Goal: Transaction & Acquisition: Purchase product/service

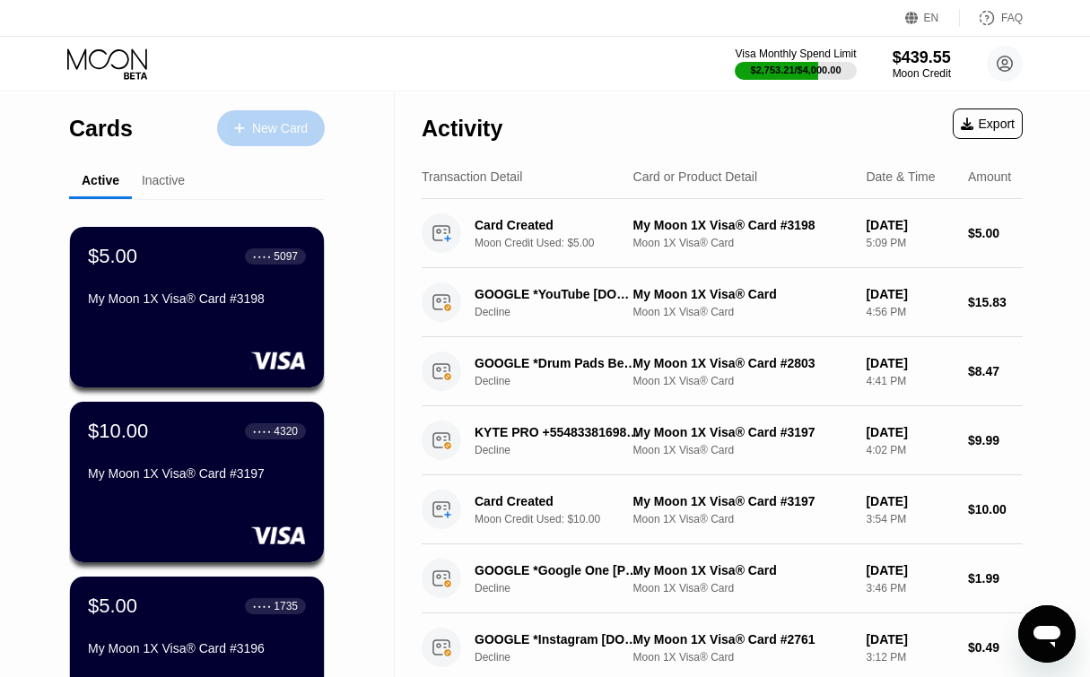
click at [272, 141] on div "New Card" at bounding box center [271, 128] width 108 height 36
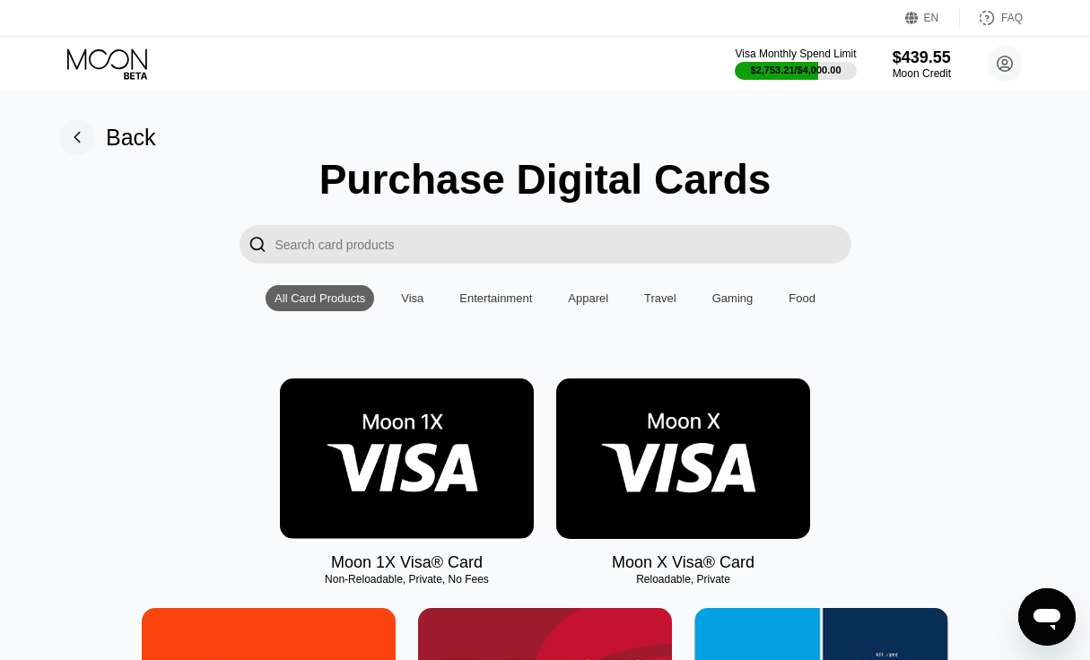
click at [409, 463] on img at bounding box center [407, 459] width 254 height 161
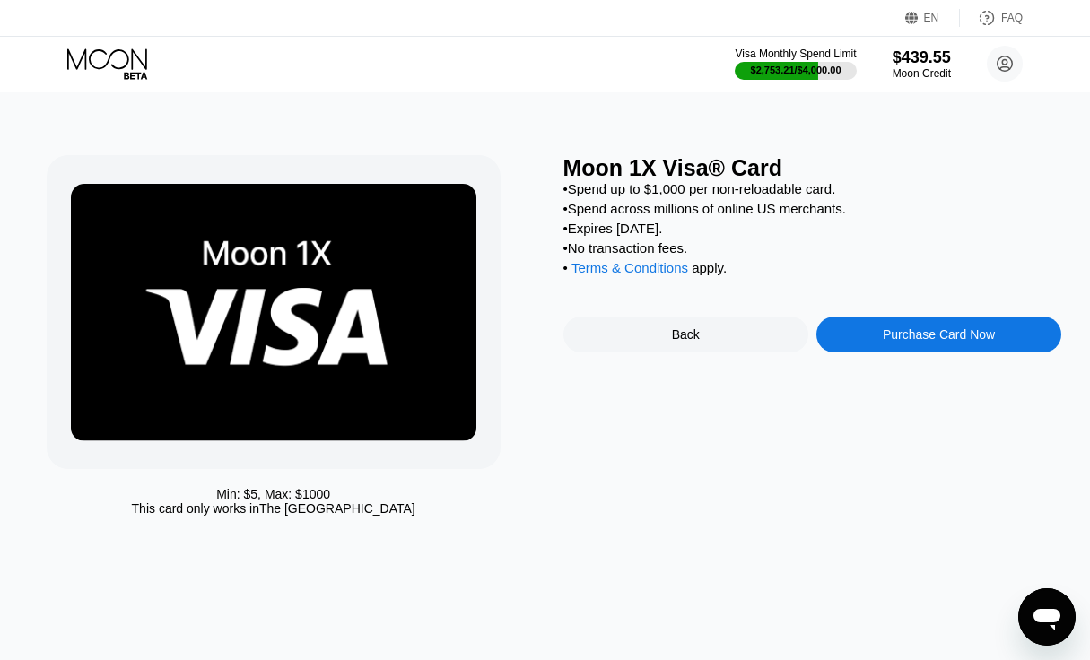
click at [943, 341] on div "Purchase Card Now" at bounding box center [938, 335] width 245 height 36
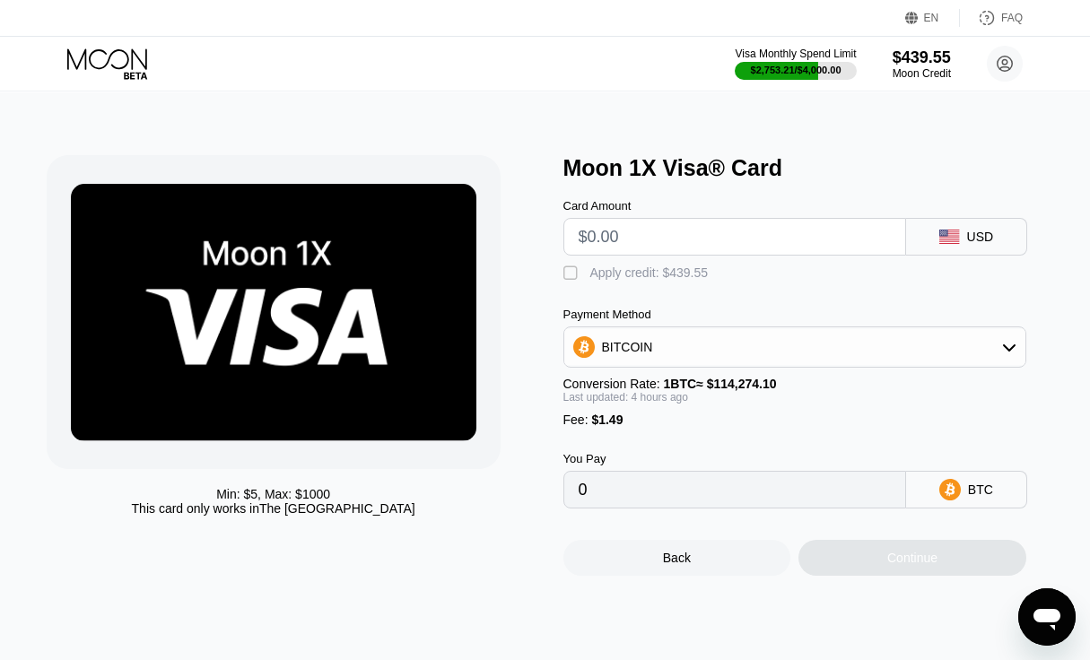
click at [700, 245] on input "text" at bounding box center [735, 237] width 312 height 36
type input "$12"
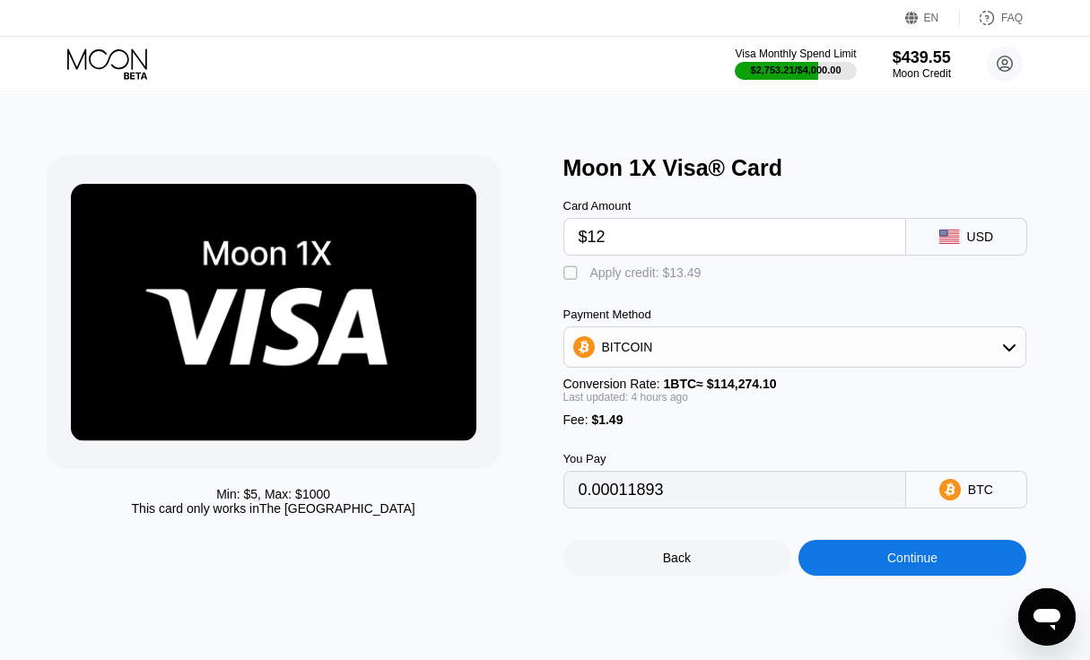
type input "0.00011893"
type input "$1"
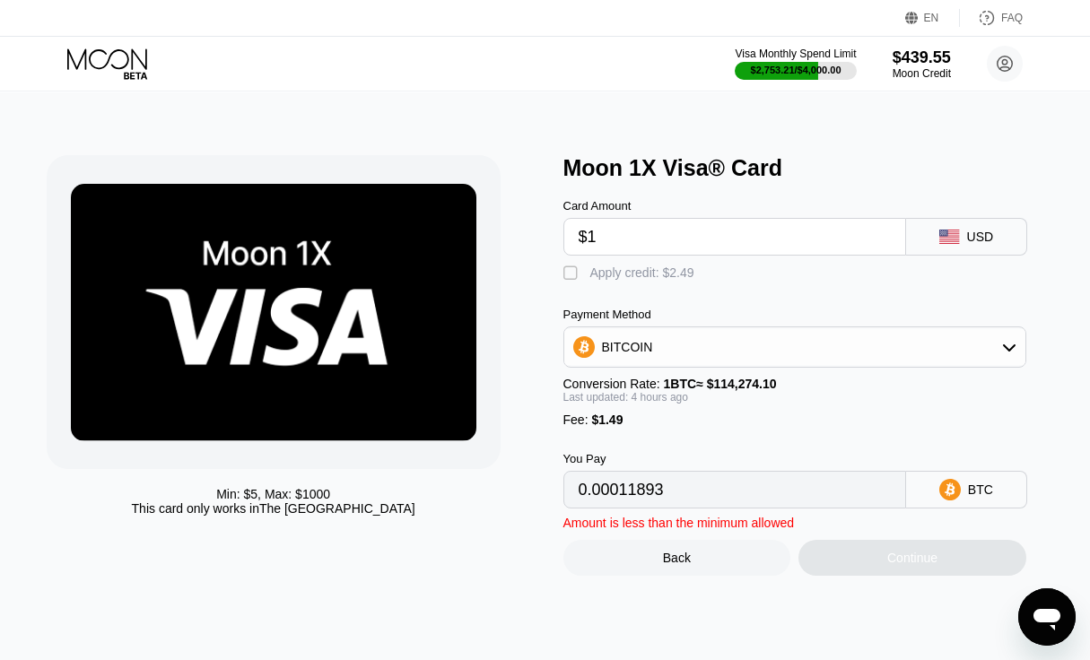
type input "0.00002196"
type input "0"
type input "$8"
type input "0.00008367"
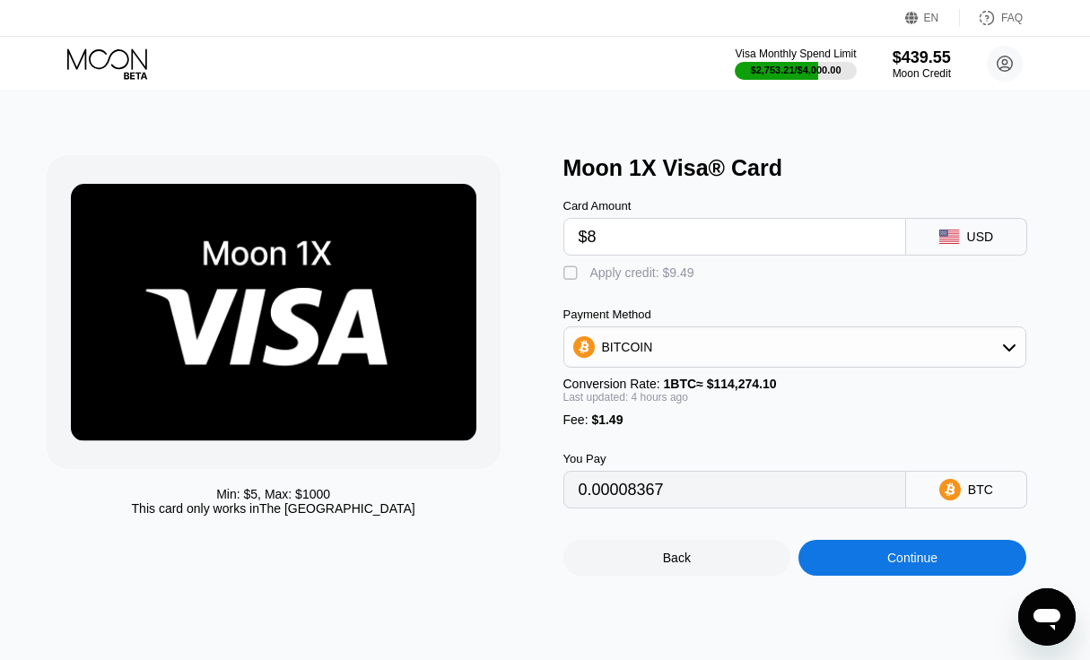
type input "$8"
click at [621, 280] on div "Apply credit: $9.49" at bounding box center [642, 273] width 104 height 14
type input "0"
click at [939, 576] on div "Continue" at bounding box center [912, 558] width 228 height 36
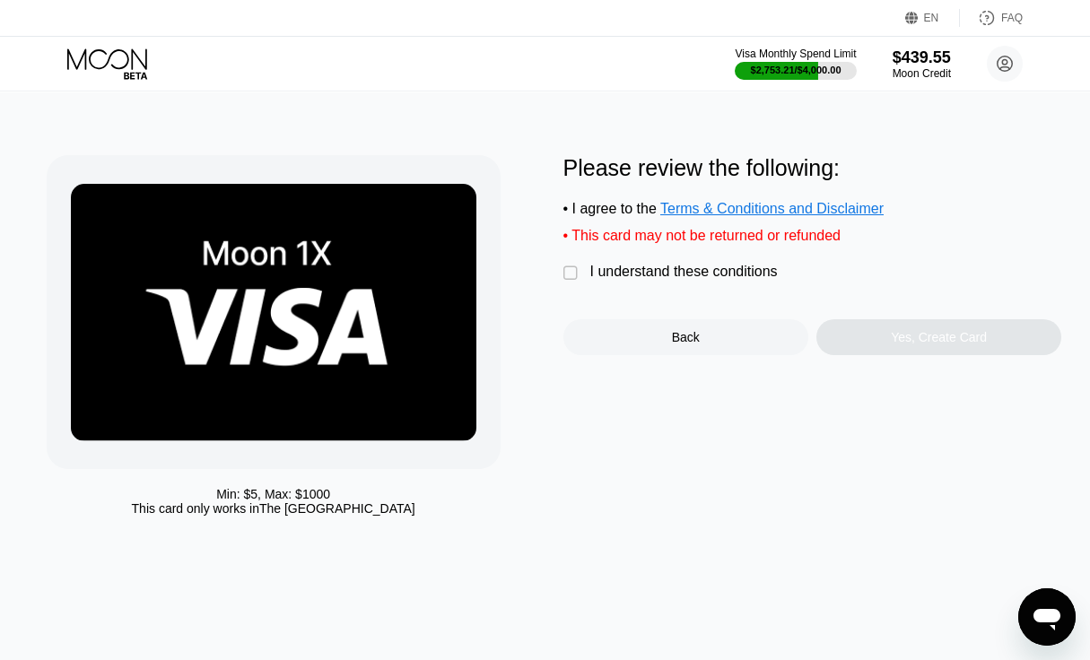
click at [674, 280] on div "I understand these conditions" at bounding box center [683, 272] width 187 height 16
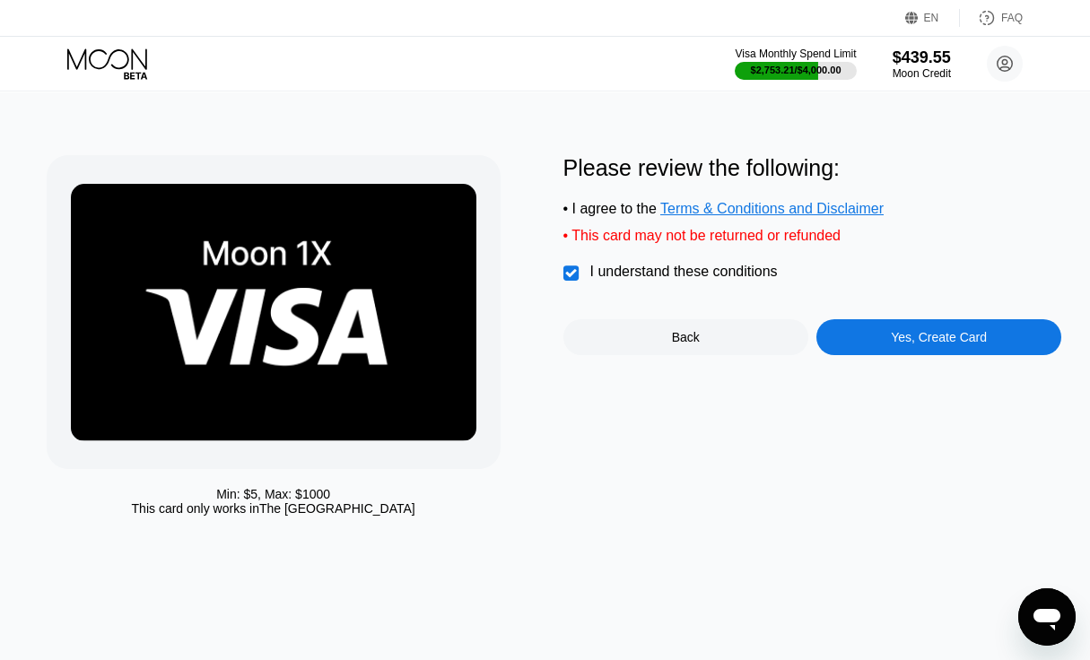
click at [868, 336] on div "Yes, Create Card" at bounding box center [938, 337] width 245 height 36
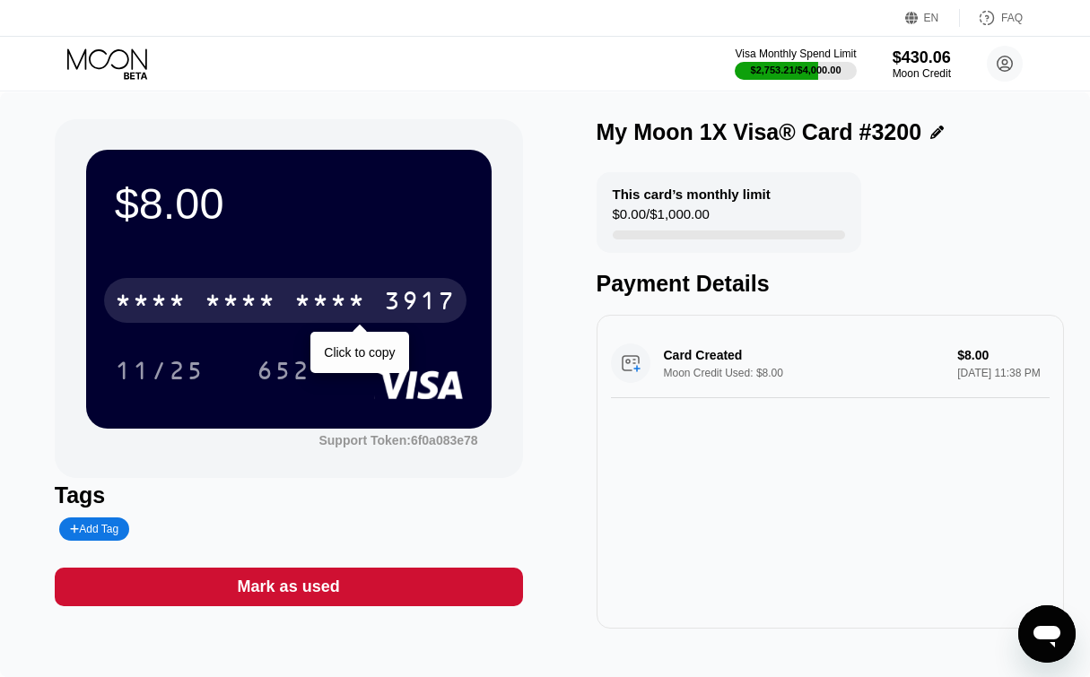
click at [436, 302] on div "3917" at bounding box center [420, 303] width 72 height 29
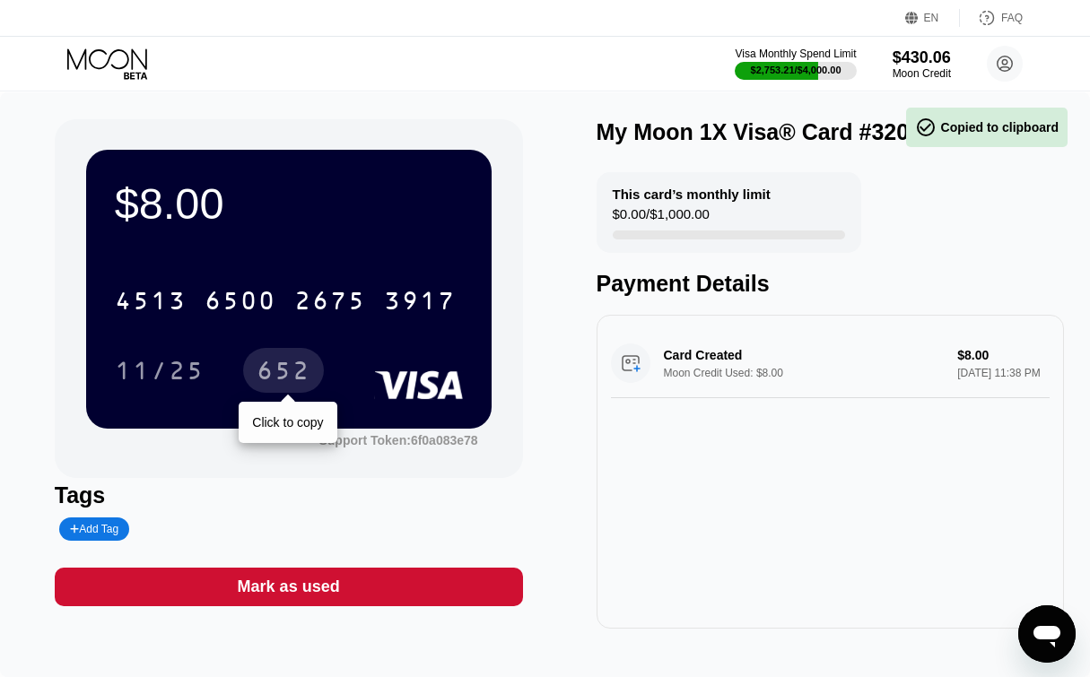
click at [285, 370] on div "652" at bounding box center [284, 373] width 54 height 29
